Goal: Use online tool/utility: Use online tool/utility

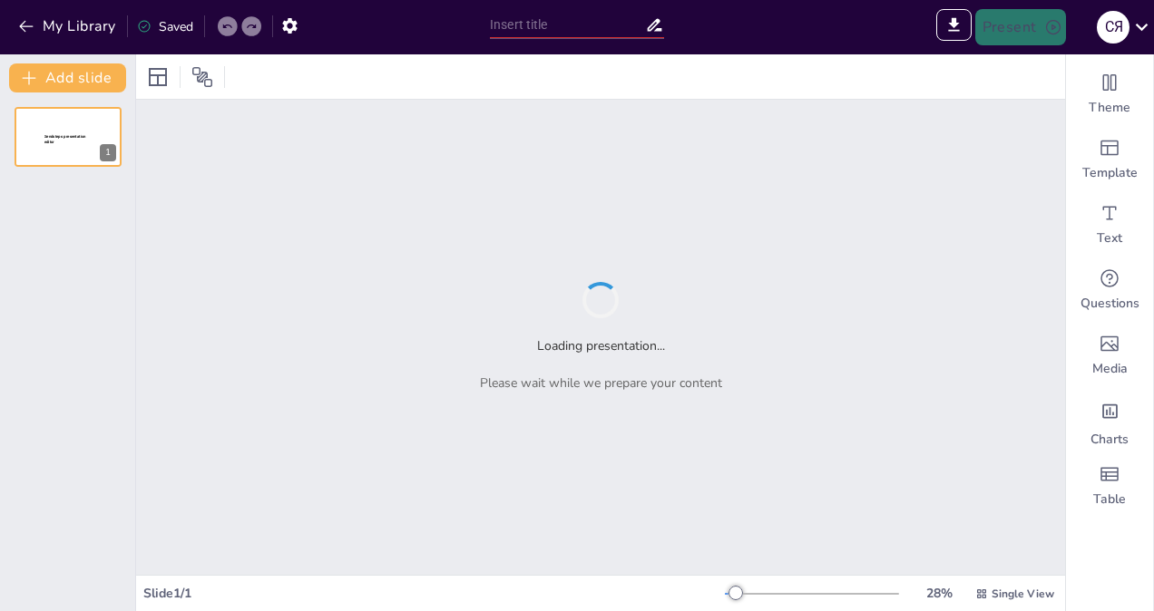
type input "Основи системи оздоровлення [PERSON_NAME] і [PERSON_NAME]"
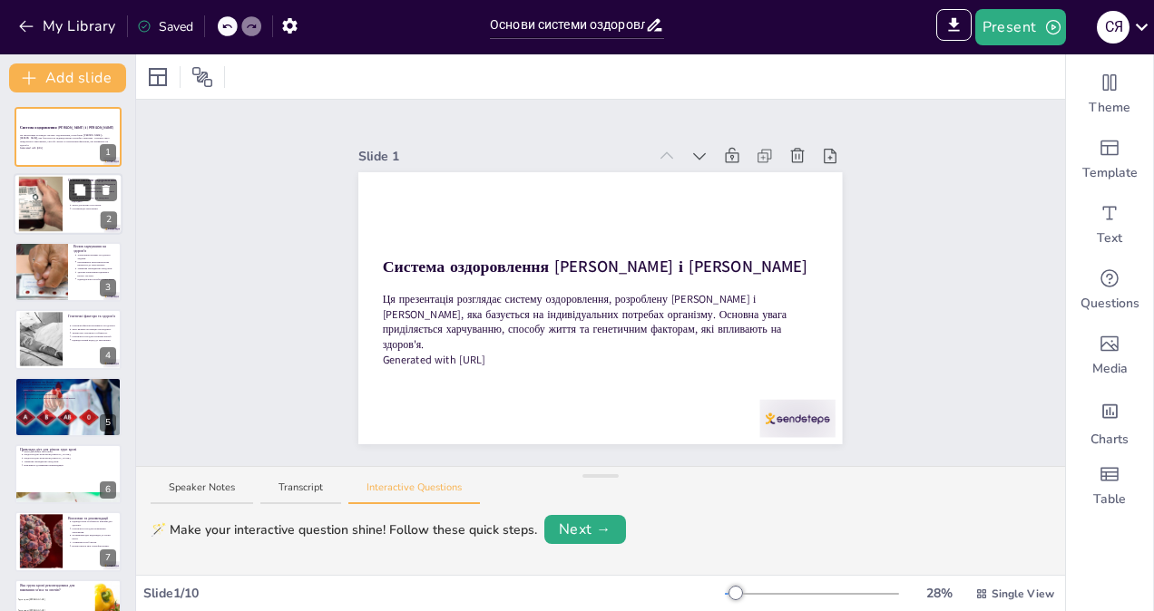
click at [78, 190] on icon at bounding box center [79, 190] width 11 height 11
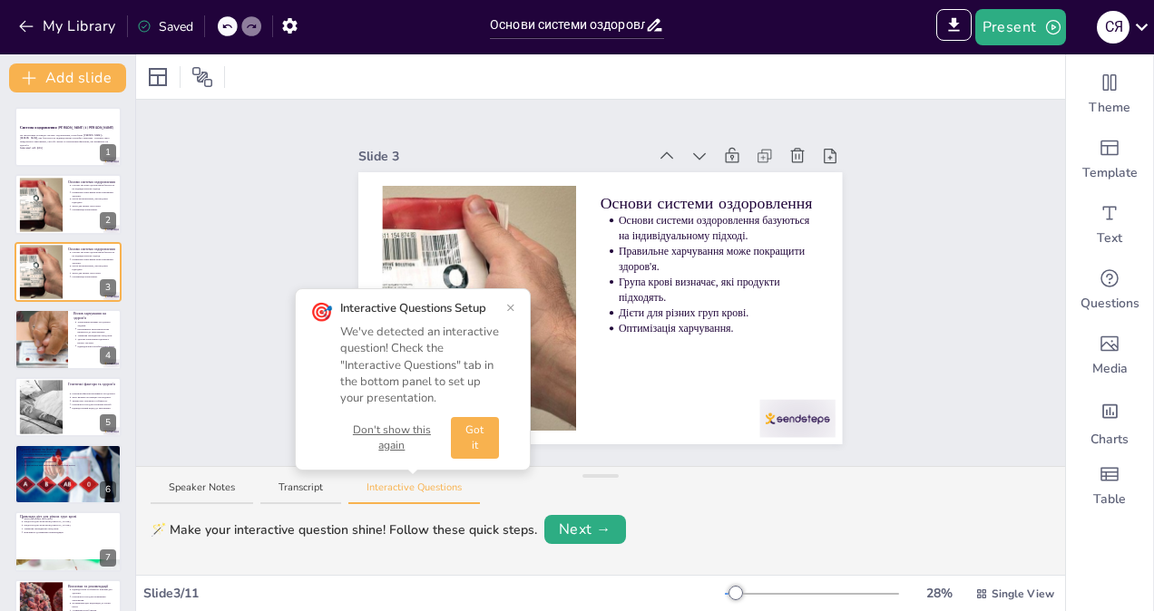
click at [507, 307] on button "×" at bounding box center [510, 307] width 9 height 15
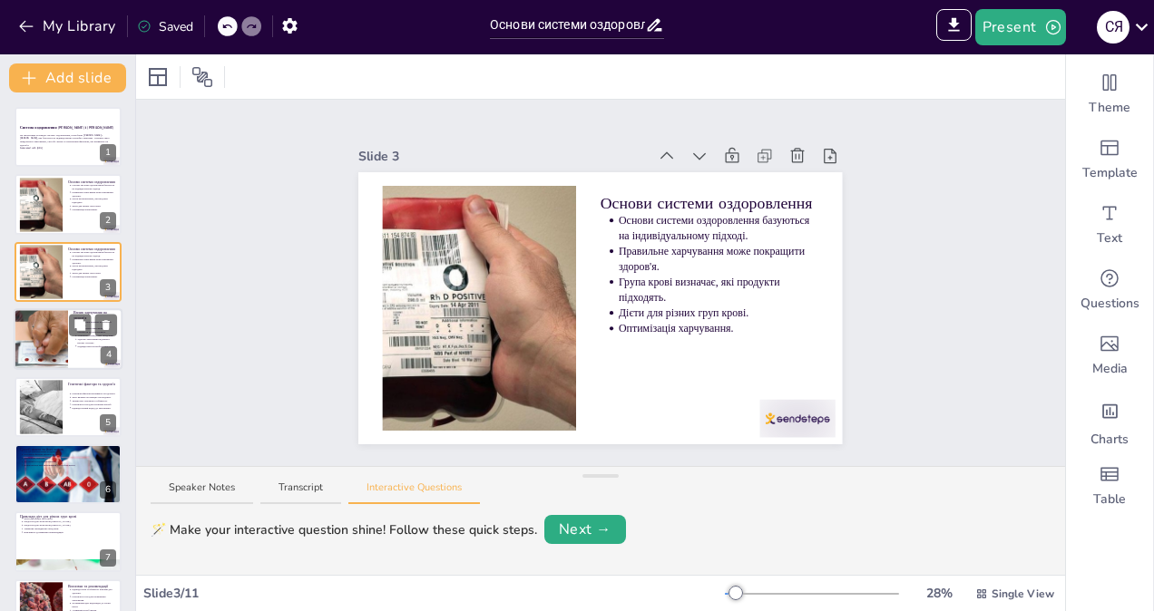
click at [88, 353] on div at bounding box center [68, 339] width 109 height 62
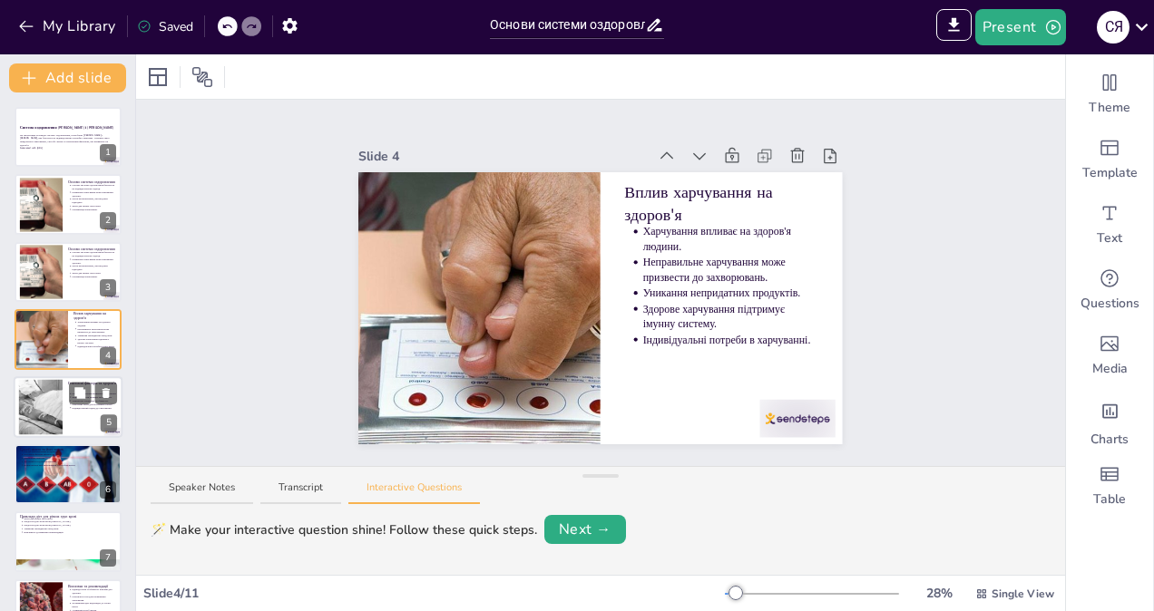
click at [40, 389] on div at bounding box center [41, 406] width 98 height 55
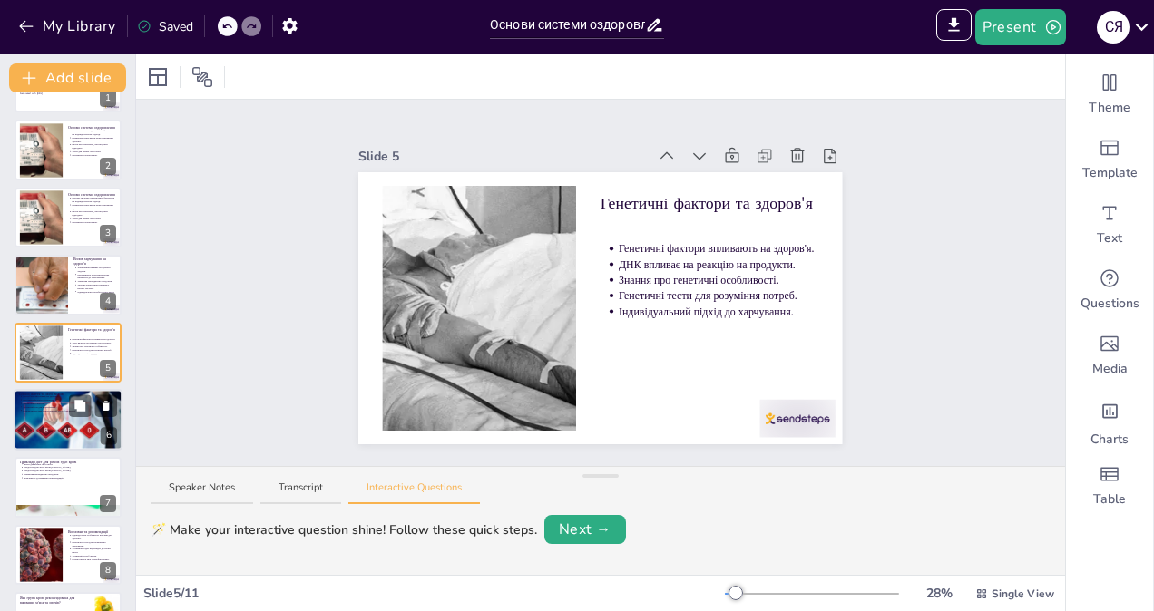
click at [62, 414] on div at bounding box center [68, 419] width 109 height 73
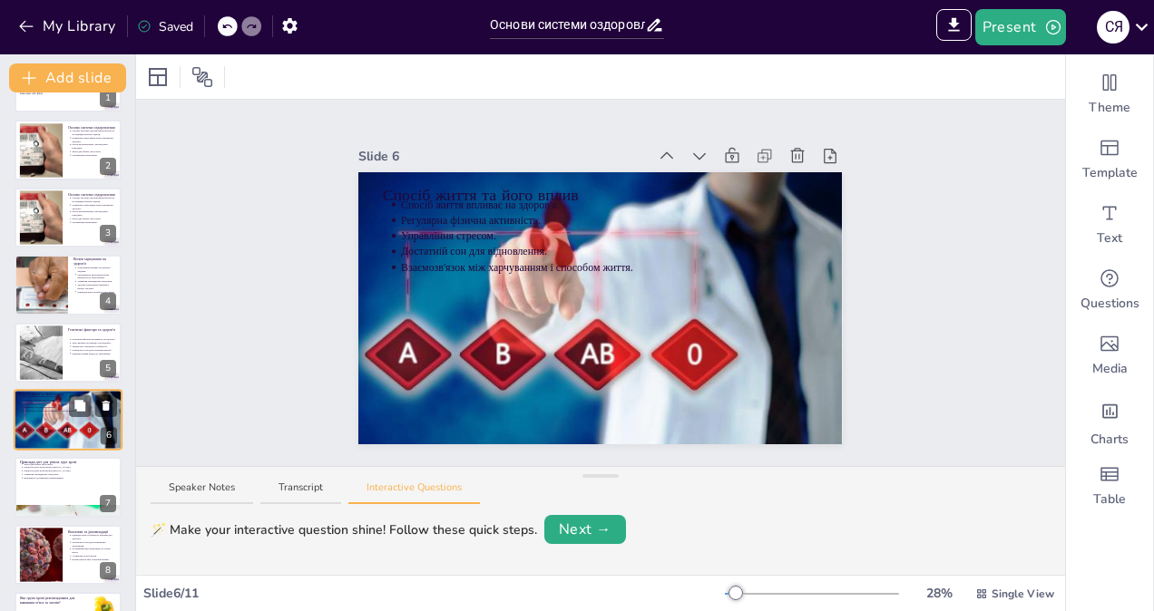
scroll to position [122, 0]
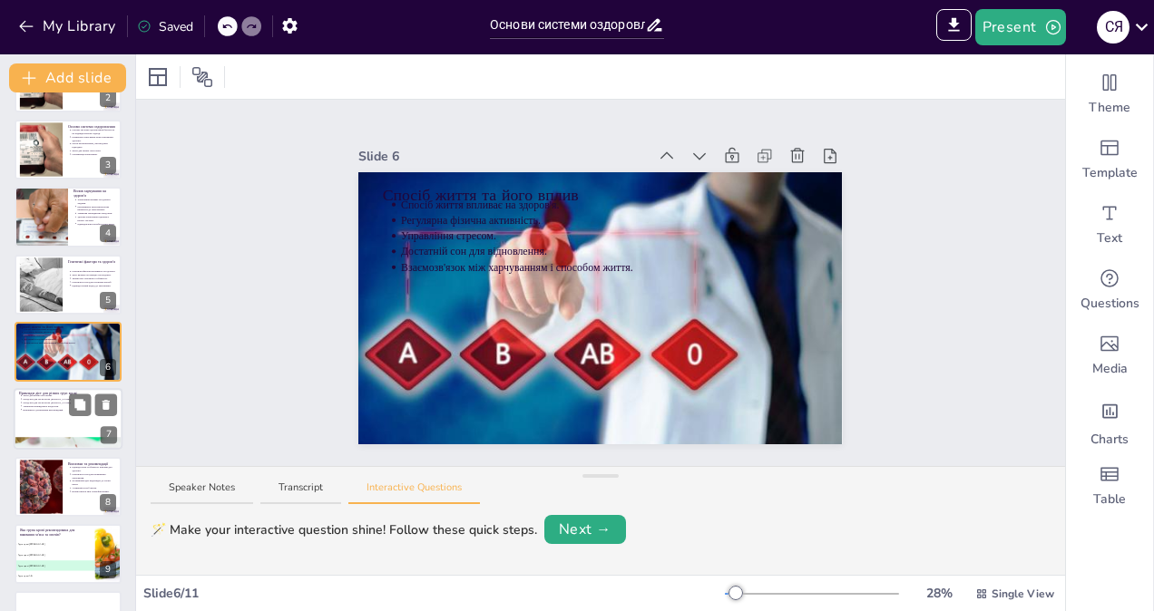
click at [39, 414] on div at bounding box center [68, 420] width 109 height 62
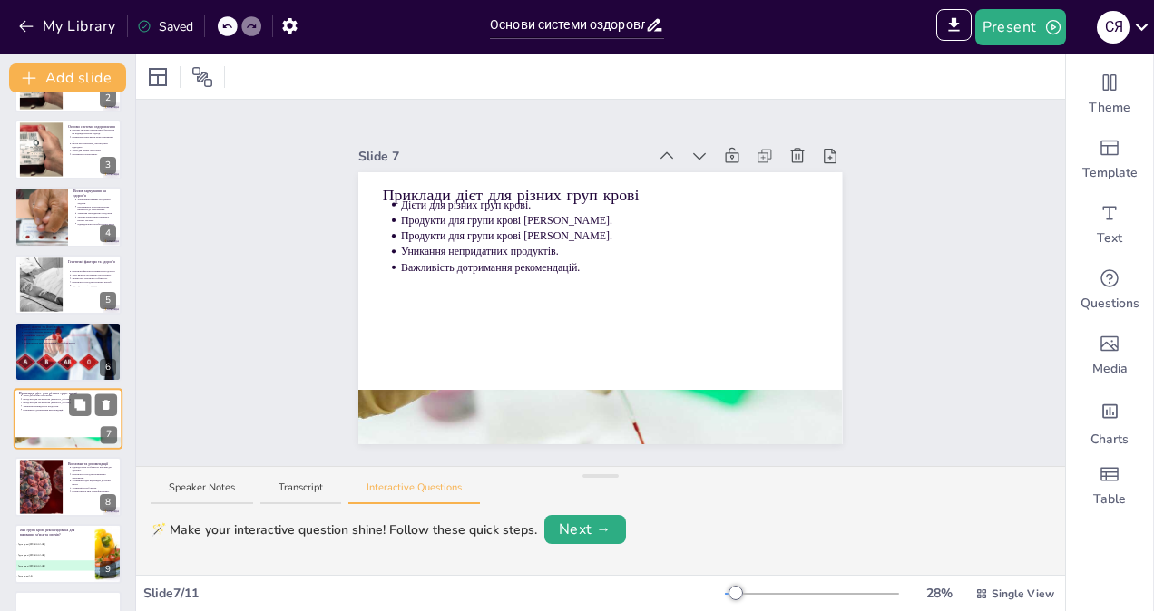
scroll to position [190, 0]
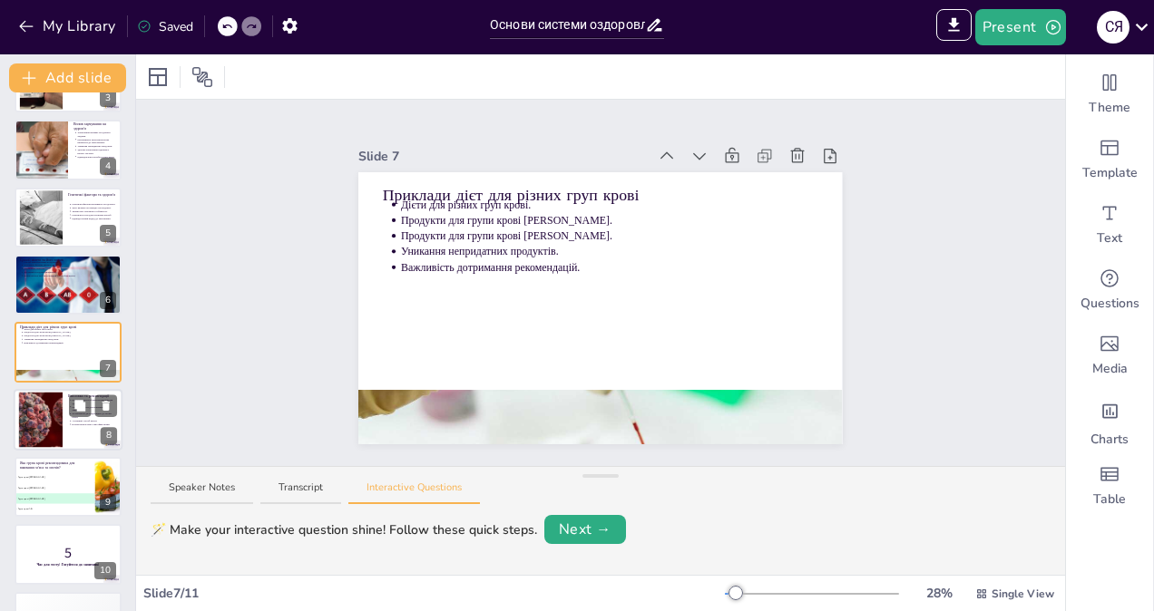
click at [66, 416] on div at bounding box center [68, 420] width 109 height 62
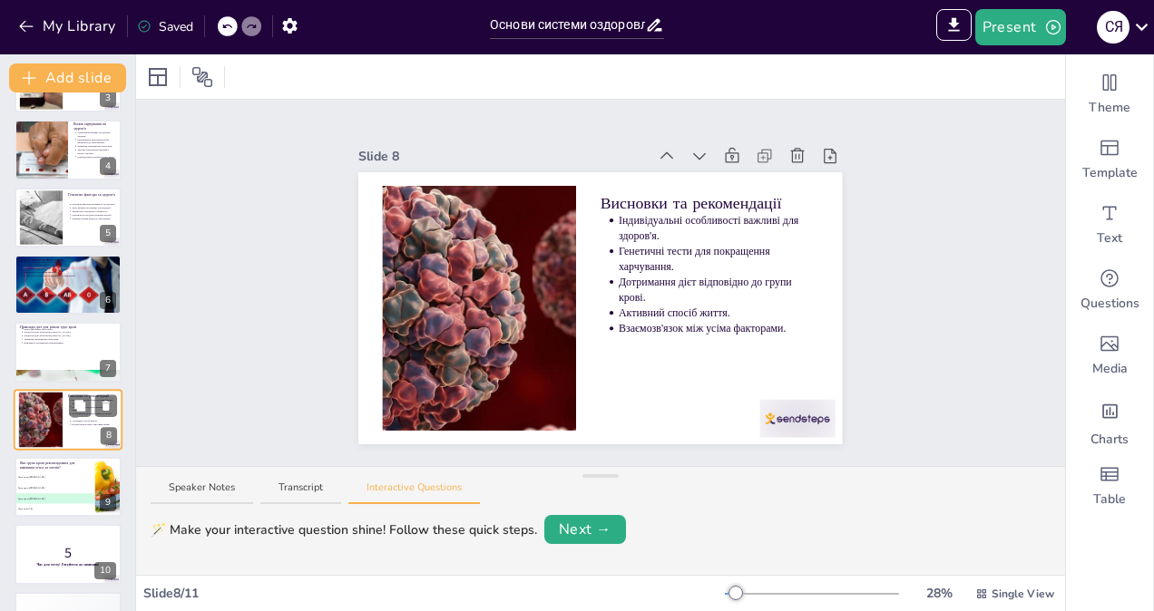
scroll to position [245, 0]
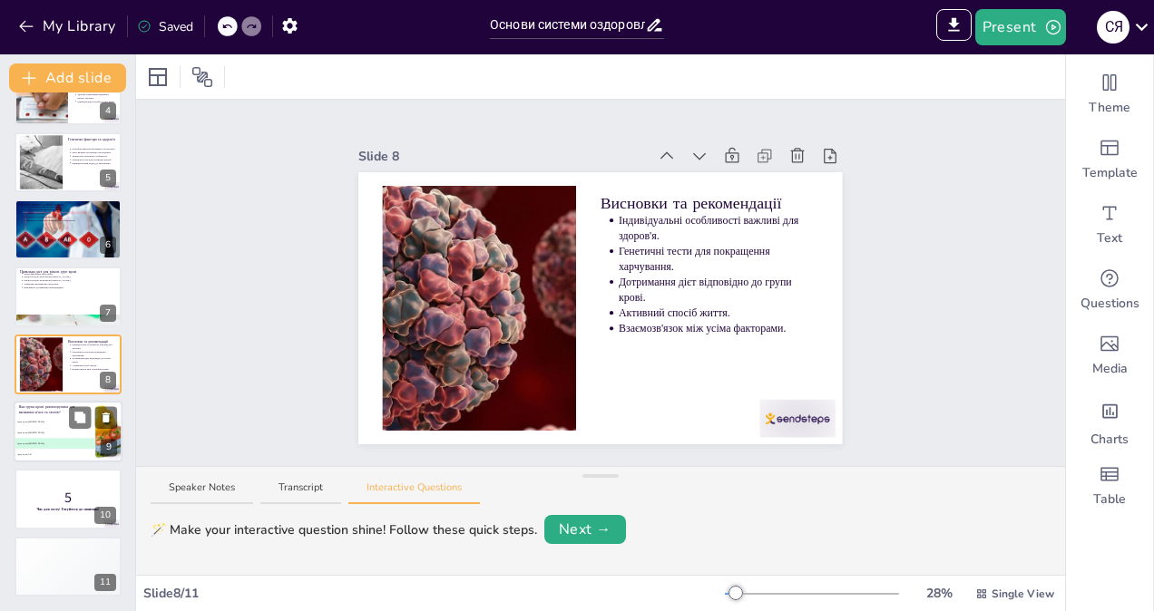
click at [57, 433] on span "B Група крові [PERSON_NAME]" at bounding box center [55, 433] width 80 height 3
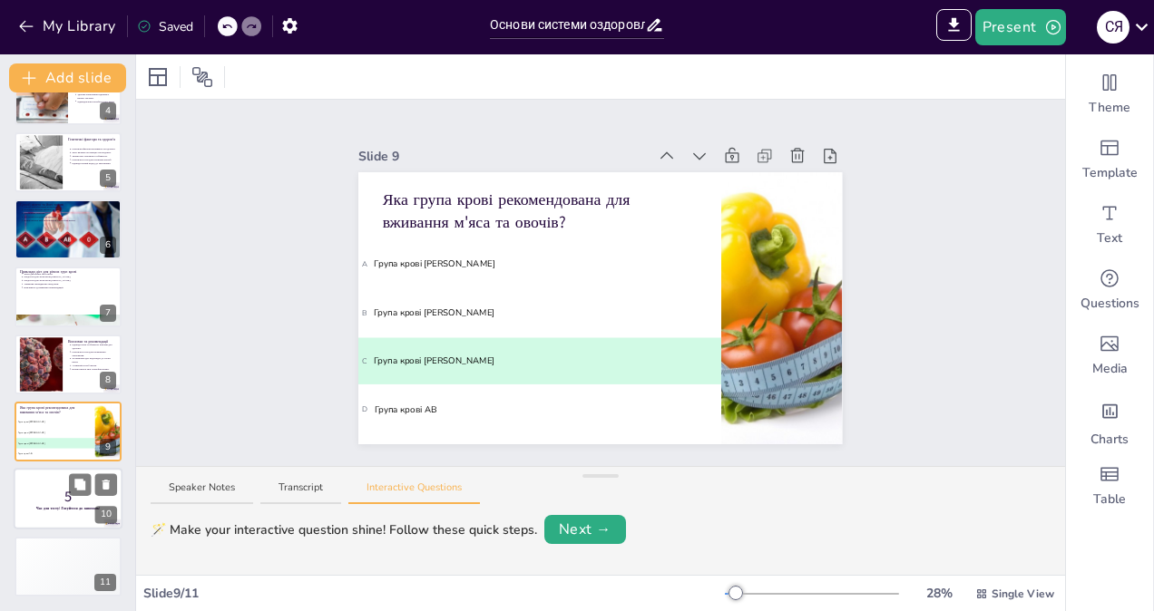
click at [63, 502] on p "5" at bounding box center [68, 497] width 98 height 20
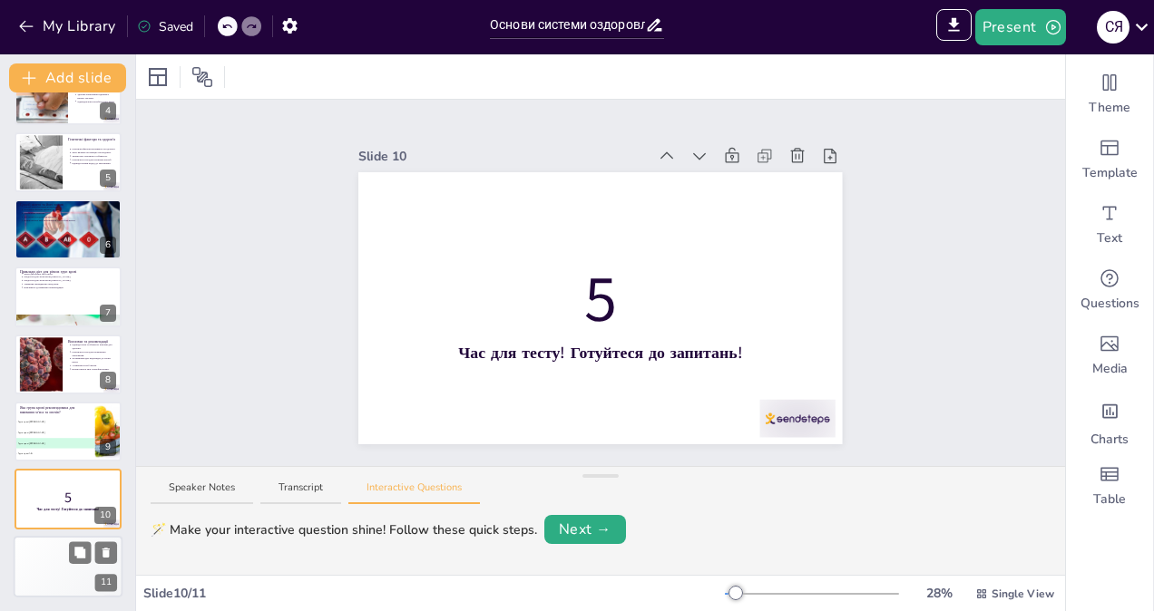
click at [49, 573] on div "4 Participant 4 200" at bounding box center [41, 579] width 54 height 12
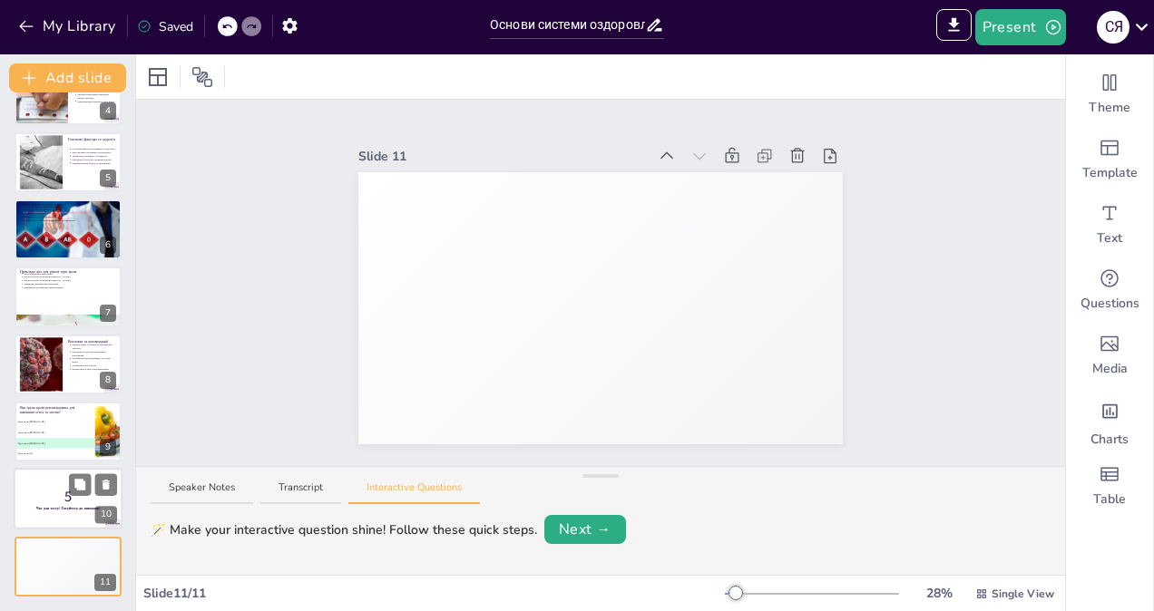
click at [92, 517] on div at bounding box center [68, 500] width 109 height 62
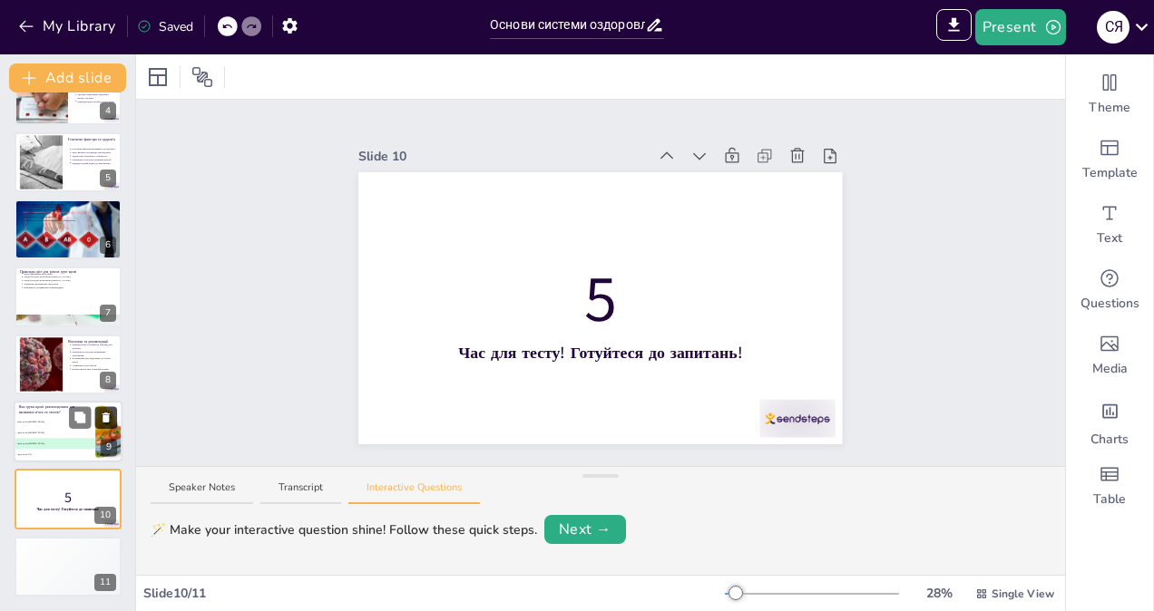
click at [105, 486] on icon at bounding box center [105, 486] width 7 height 10
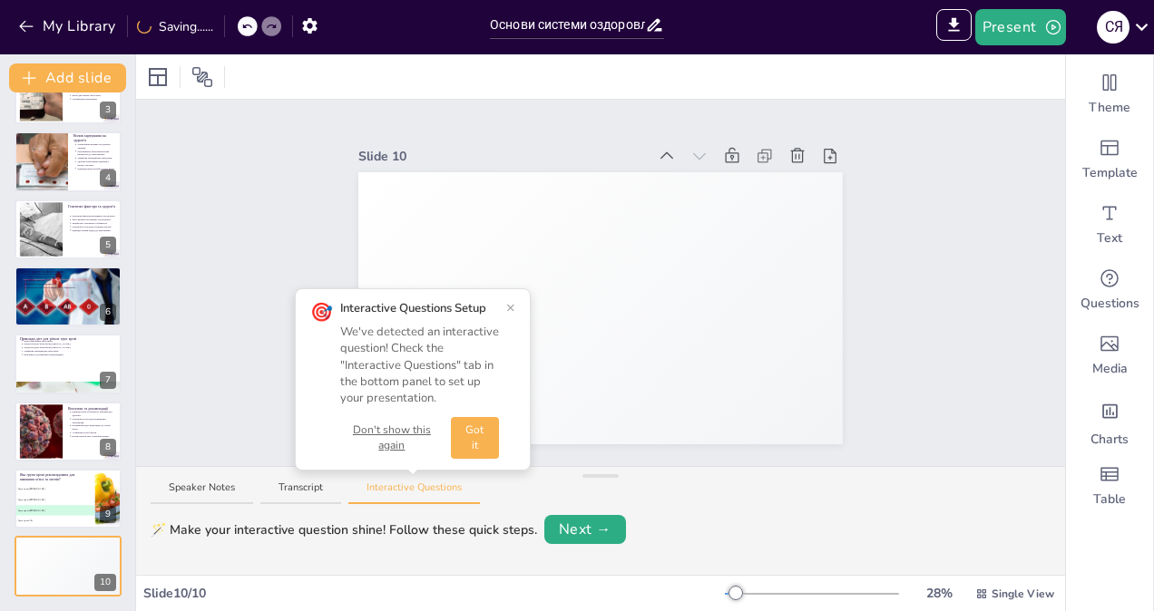
click at [513, 311] on button "×" at bounding box center [510, 307] width 9 height 15
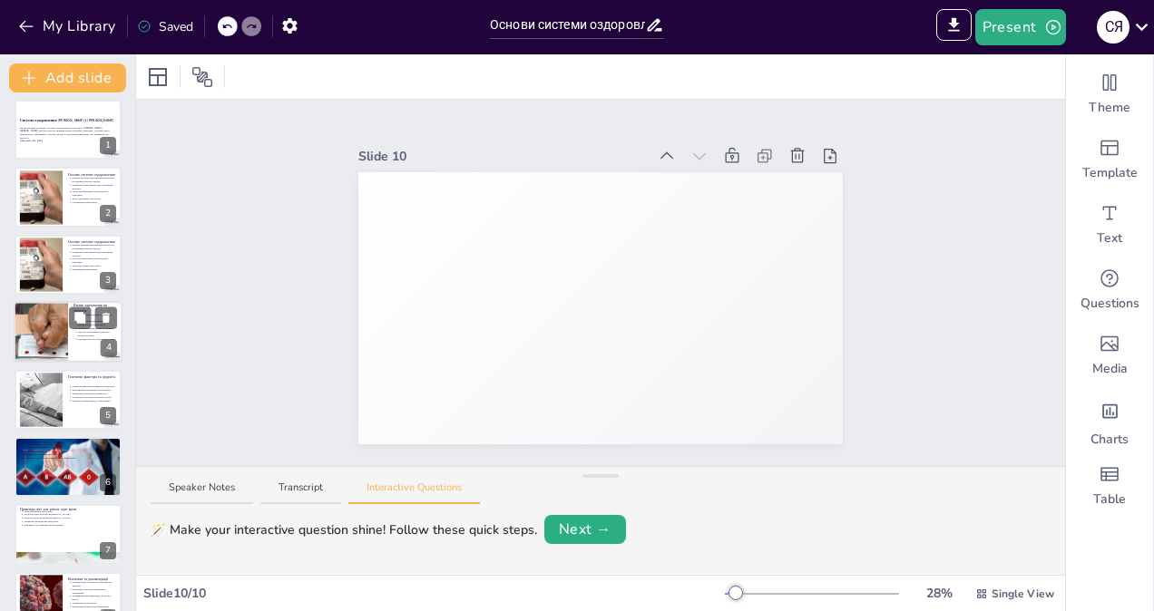
scroll to position [0, 0]
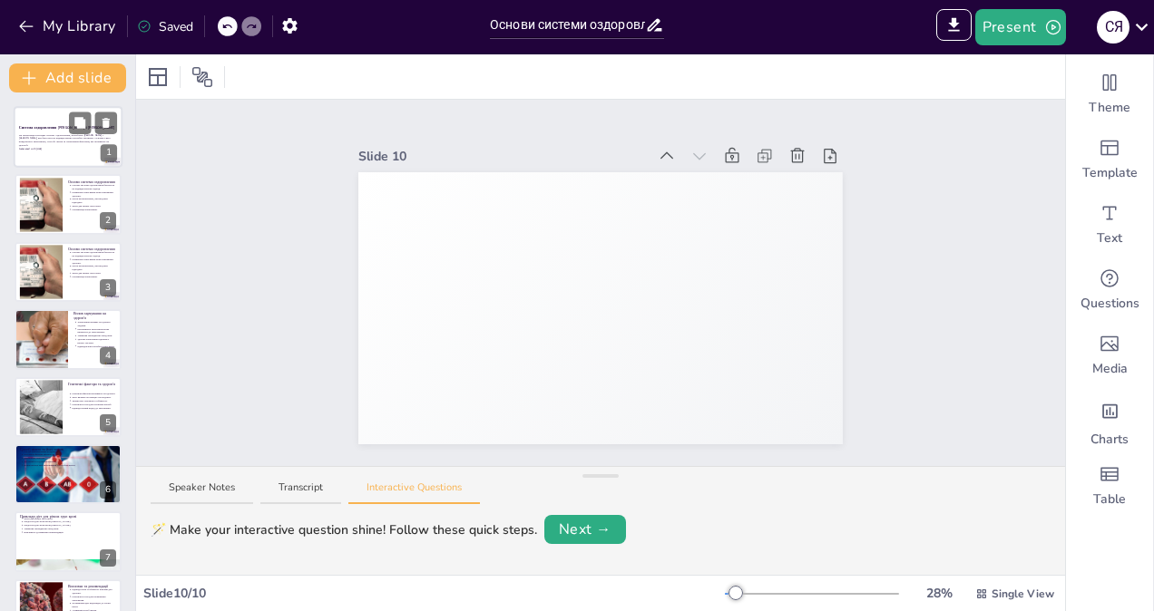
click at [47, 147] on p "Generated with [URL]" at bounding box center [68, 149] width 98 height 4
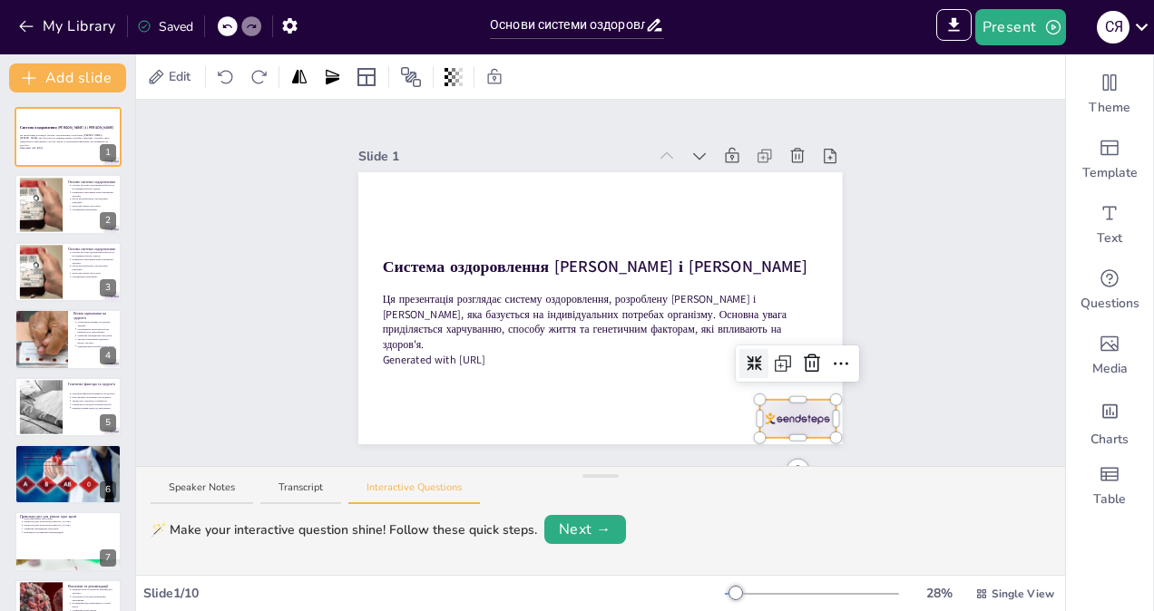
click at [768, 410] on div at bounding box center [797, 419] width 75 height 38
click at [806, 362] on icon at bounding box center [812, 364] width 22 height 22
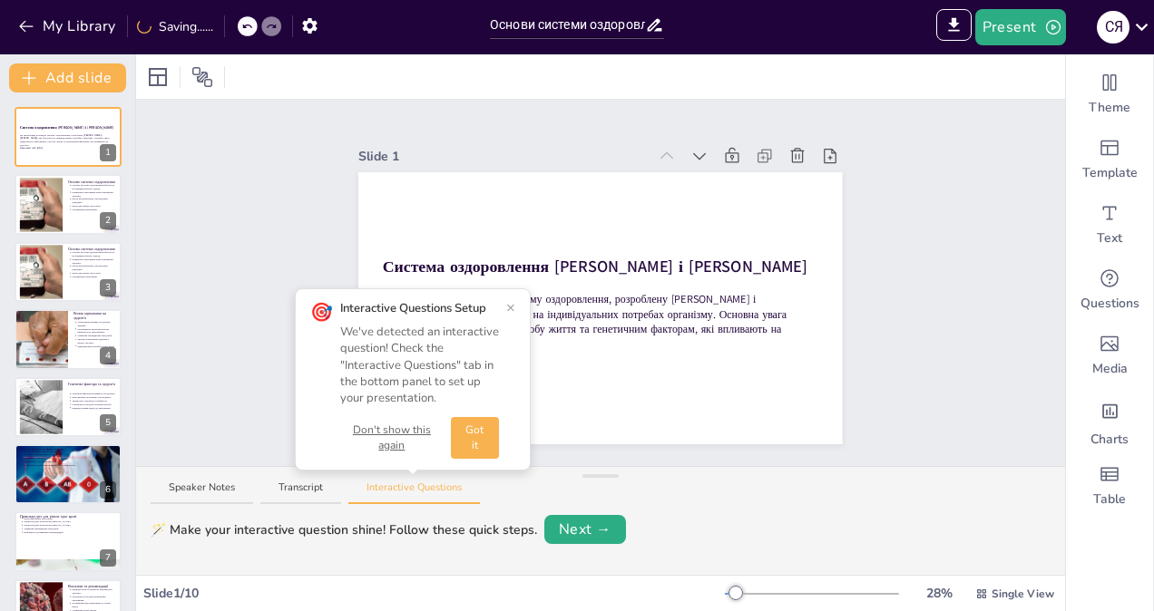
click at [521, 308] on div "🎯 Interactive Questions Setup We've detected an interactive question! Check the…" at bounding box center [413, 379] width 236 height 182
click at [505, 308] on div "🎯 Interactive Questions Setup We've detected an interactive question! Check the…" at bounding box center [412, 379] width 205 height 159
click at [514, 300] on button "×" at bounding box center [510, 307] width 9 height 15
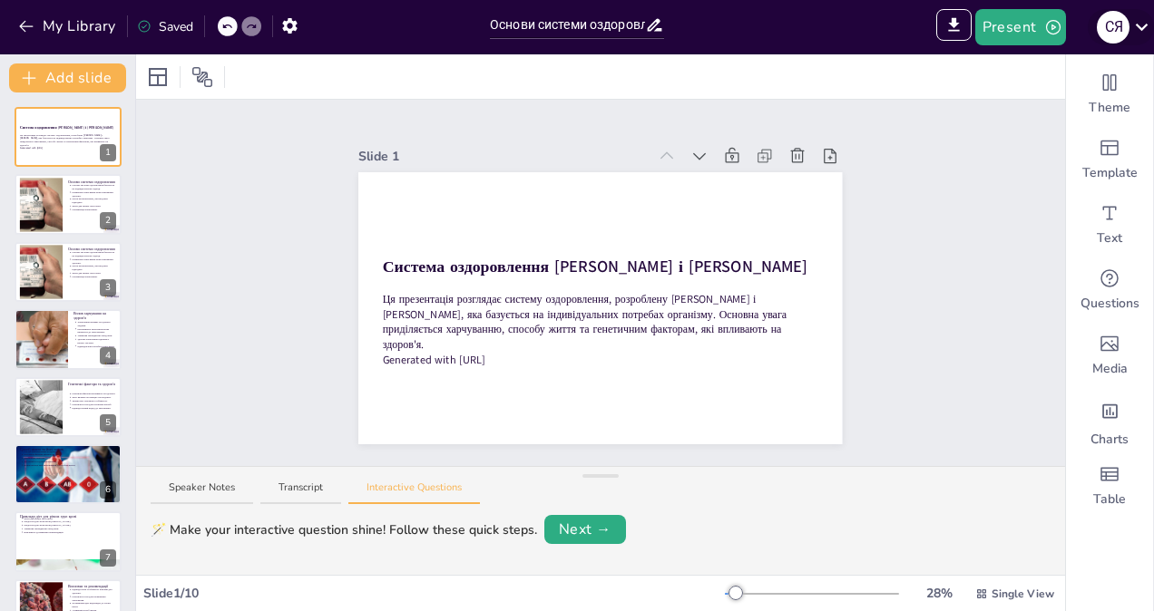
click at [1136, 32] on icon at bounding box center [1141, 27] width 24 height 24
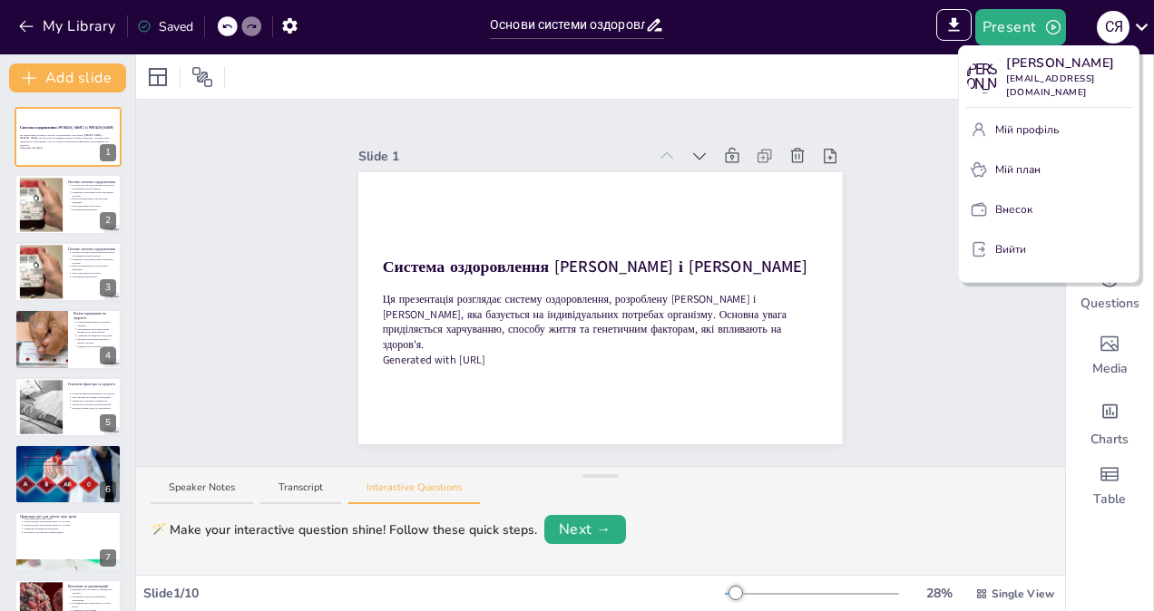
click at [964, 287] on div at bounding box center [577, 305] width 1154 height 611
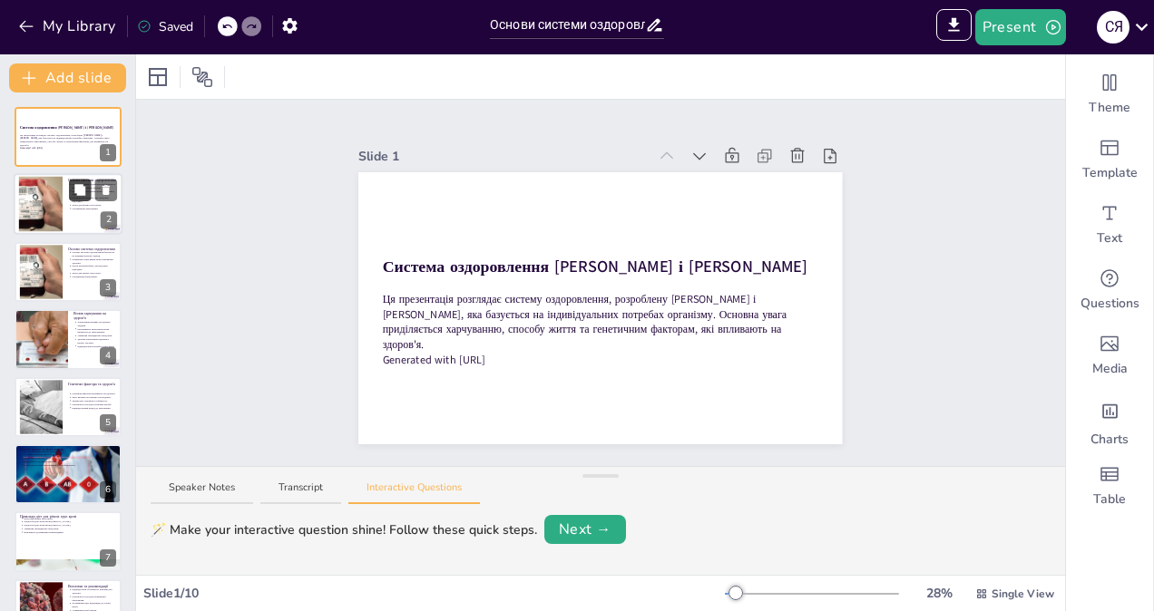
click at [87, 200] on button at bounding box center [80, 191] width 22 height 22
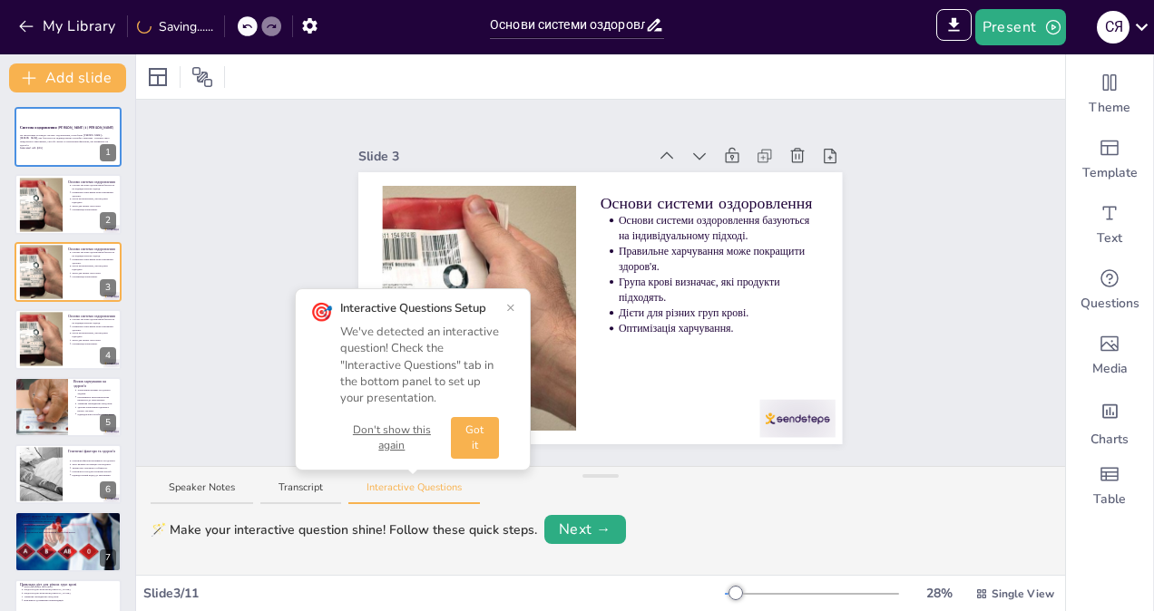
click at [508, 310] on button "×" at bounding box center [510, 307] width 9 height 15
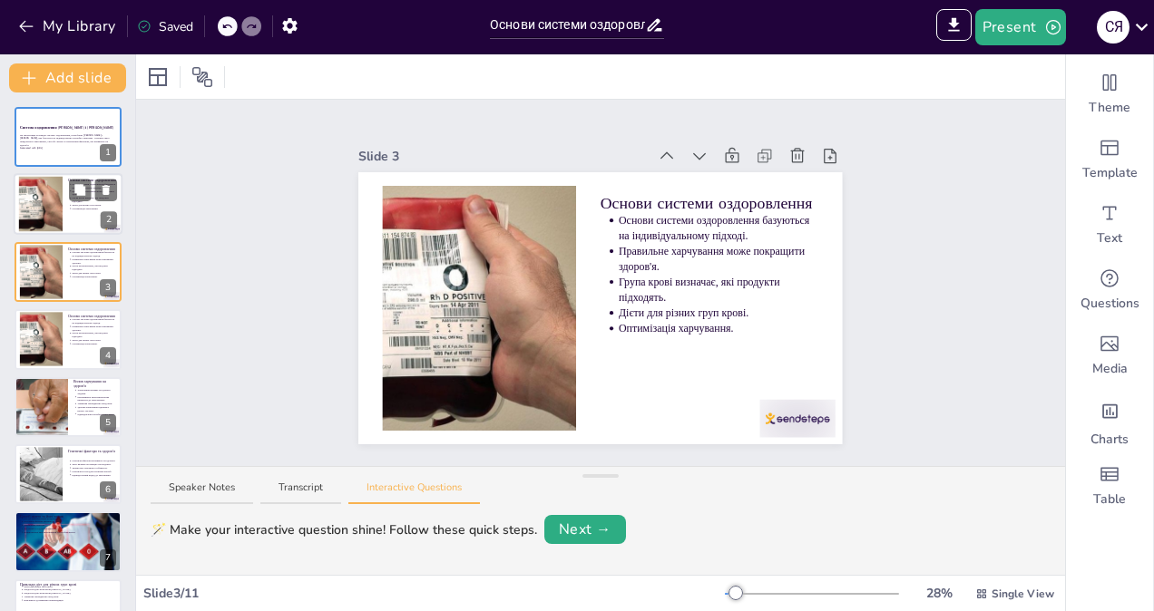
click at [65, 216] on div at bounding box center [68, 205] width 109 height 62
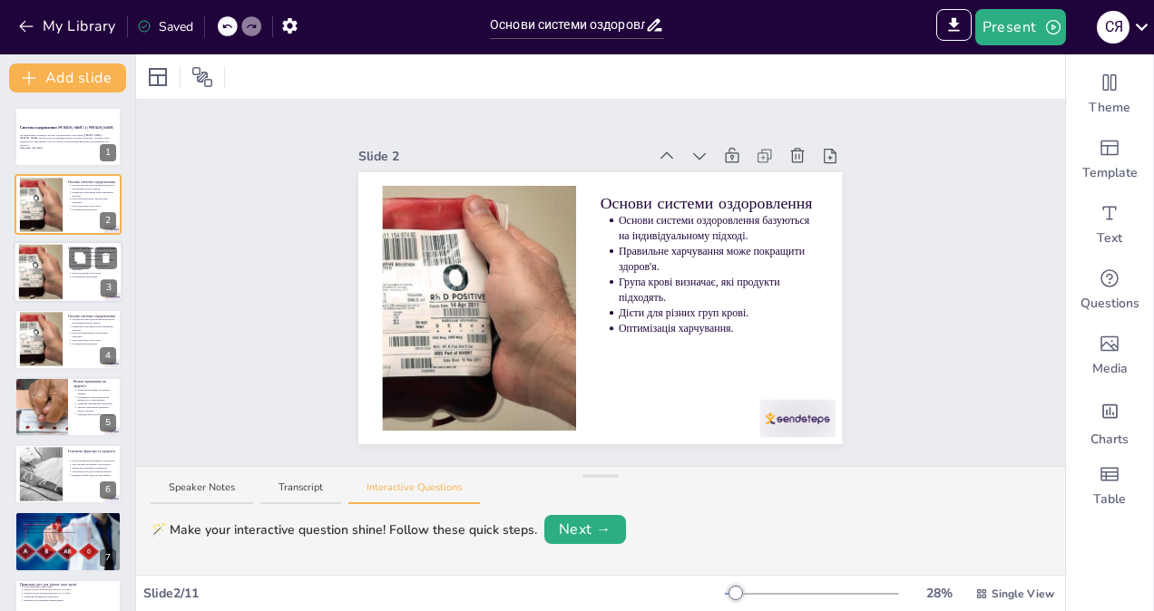
click at [50, 264] on div at bounding box center [41, 271] width 98 height 55
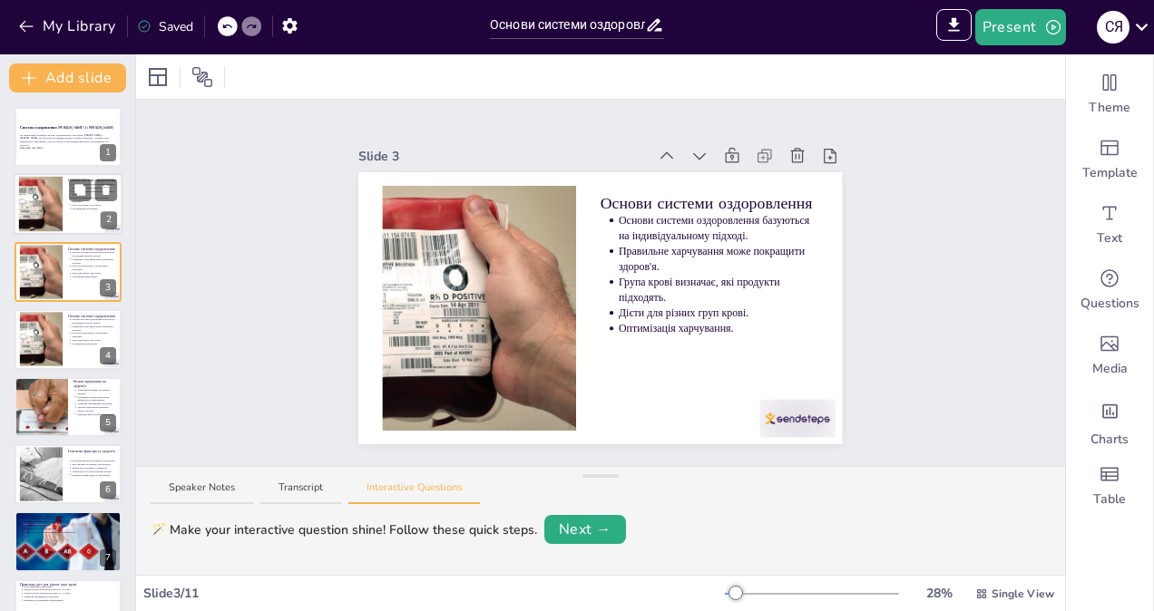
click at [55, 207] on div at bounding box center [41, 204] width 98 height 55
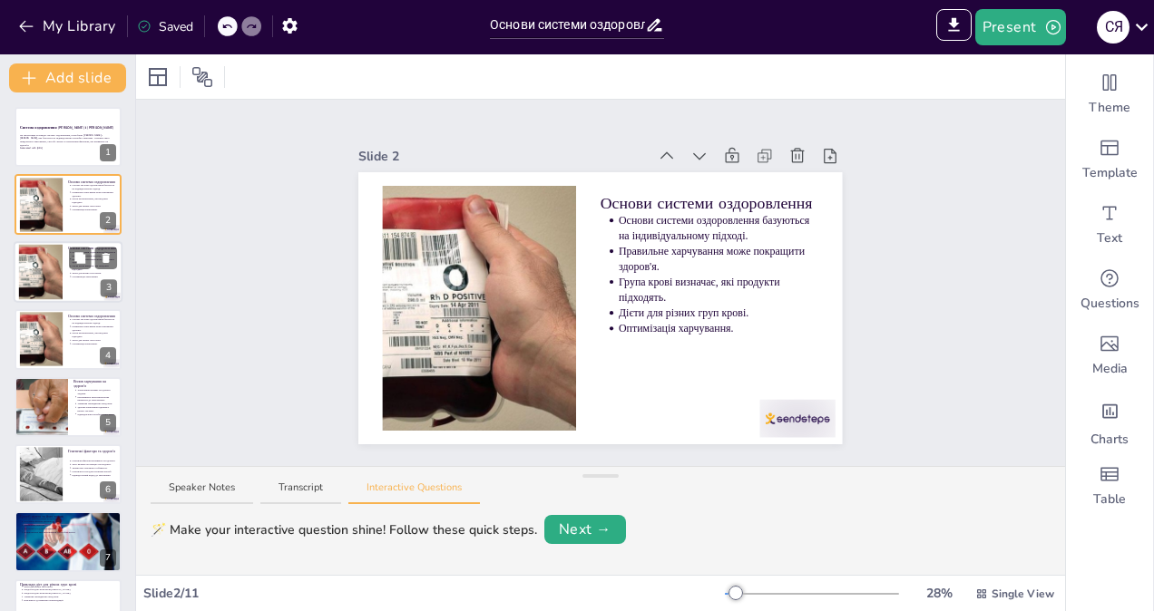
click at [73, 272] on p "Дієти для різних груп крові." at bounding box center [95, 273] width 45 height 4
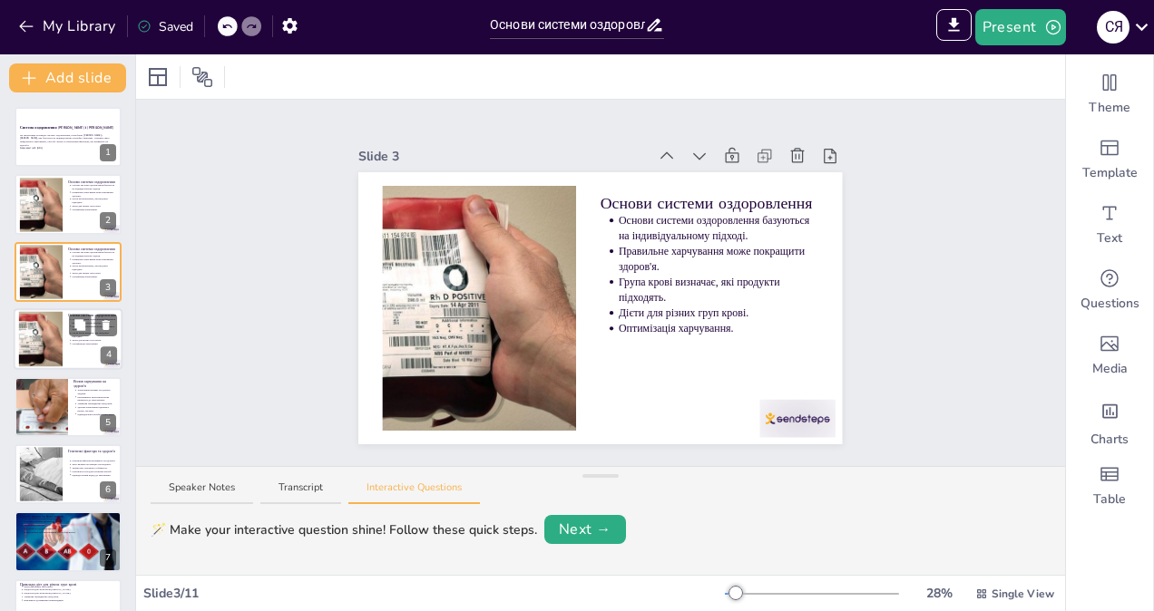
click at [66, 334] on div at bounding box center [68, 339] width 109 height 62
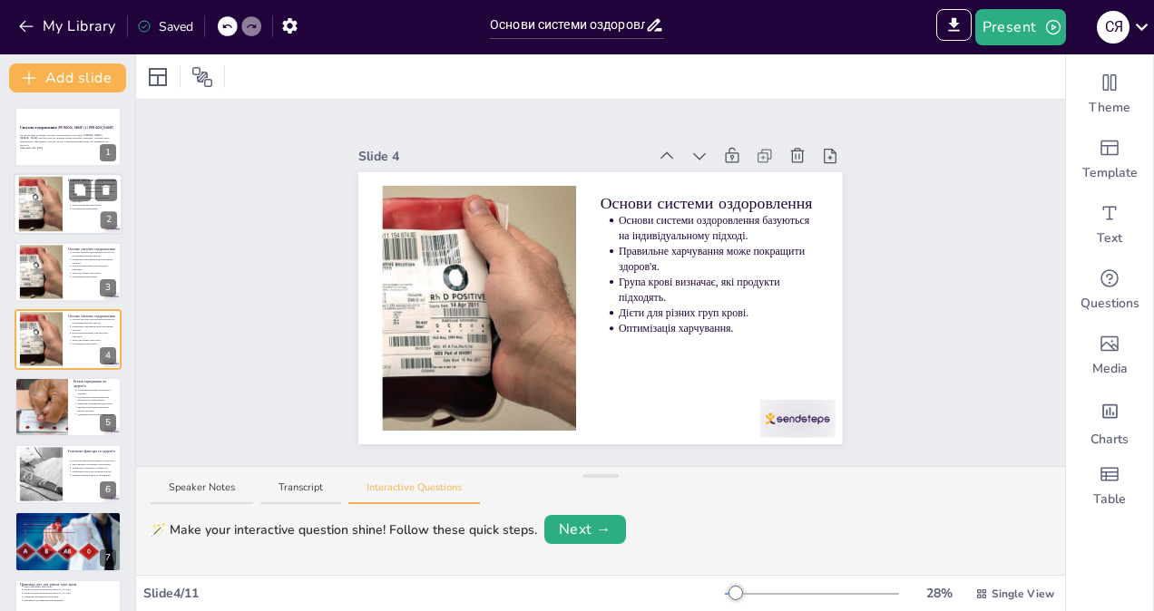
click at [63, 207] on div at bounding box center [68, 205] width 109 height 62
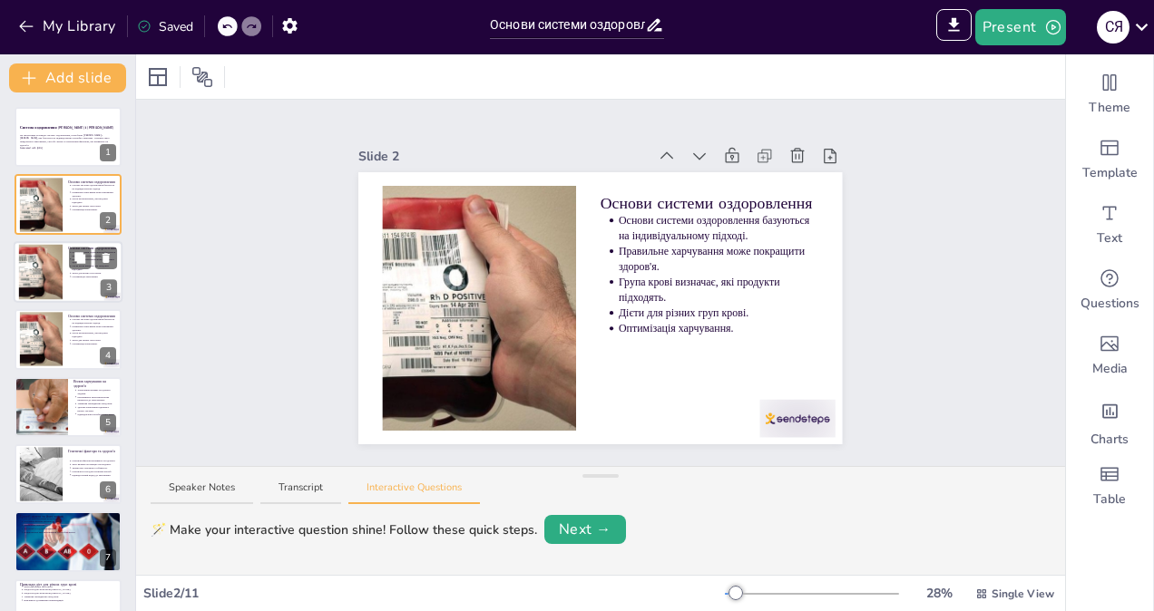
click at [84, 278] on div "Основи системи оздоровлення базуються на індивідуальному підході. Правильне хар…" at bounding box center [92, 264] width 49 height 28
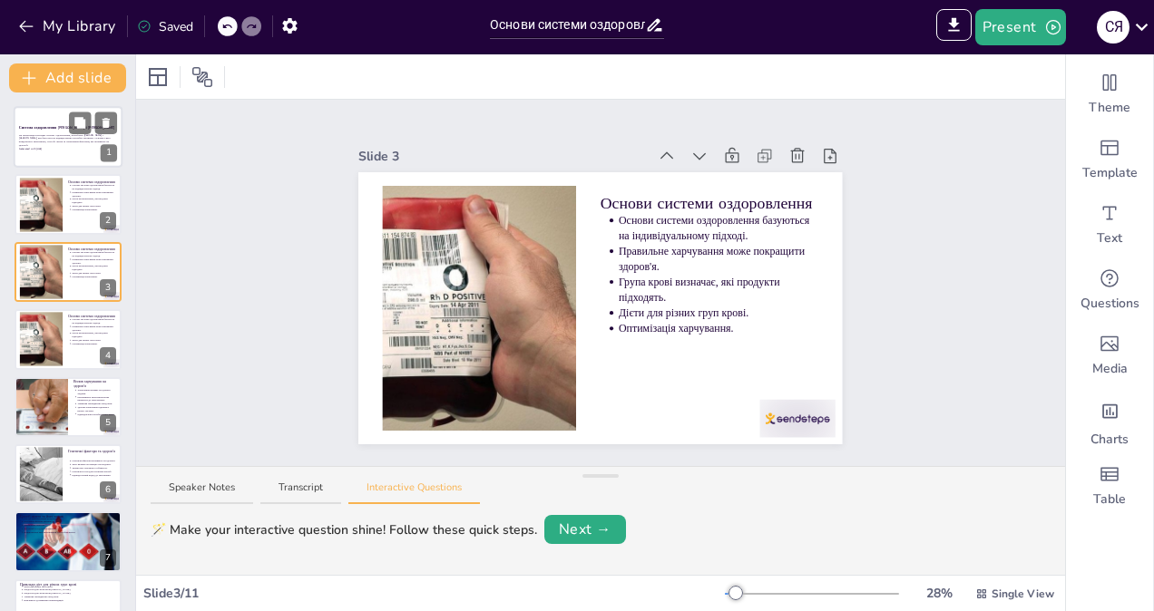
click at [53, 147] on p "Generated with [URL]" at bounding box center [68, 149] width 98 height 4
